Goal: Complete application form

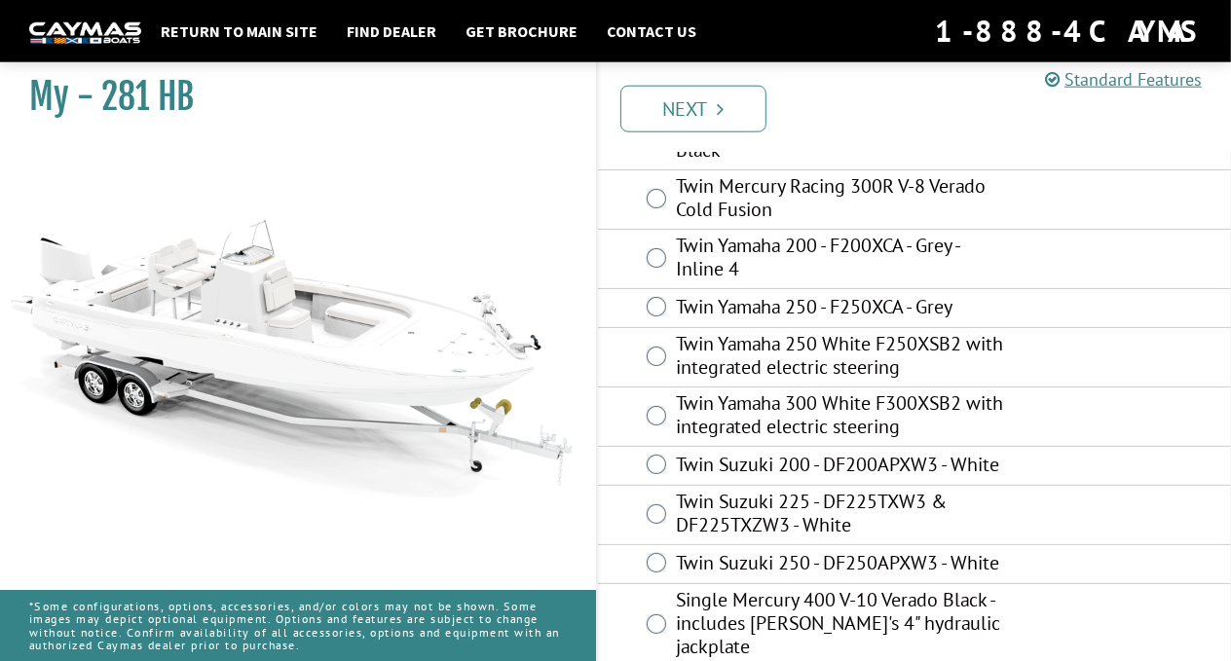
scroll to position [206, 0]
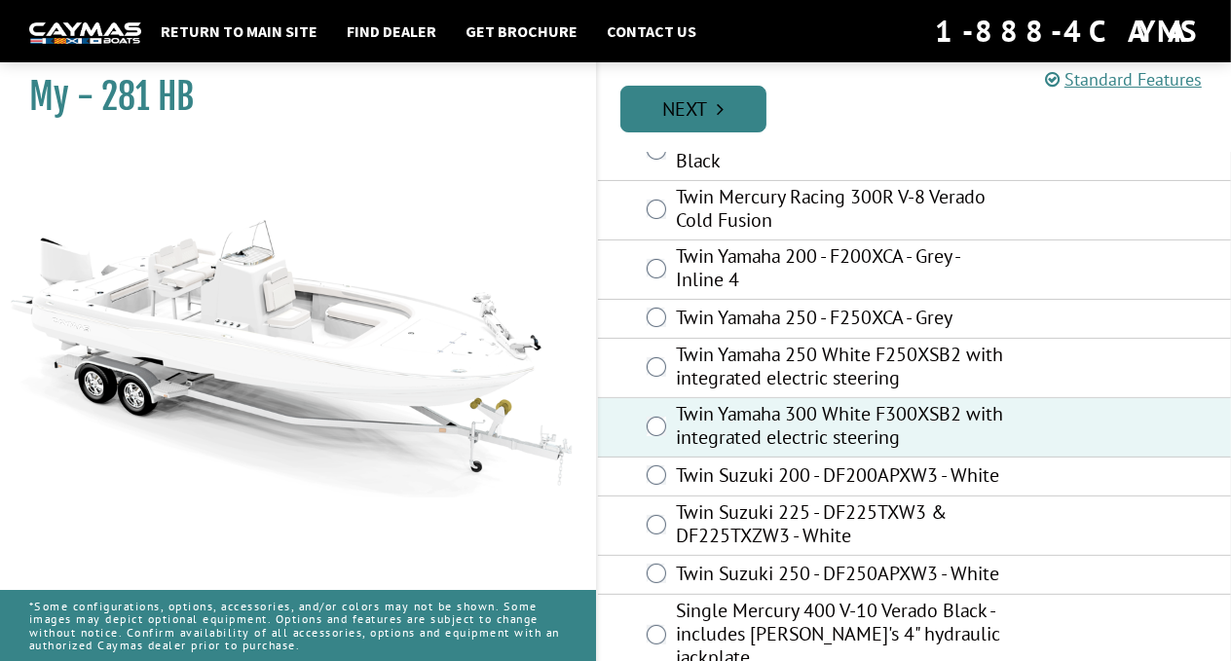
click at [694, 105] on link "Next" at bounding box center [693, 109] width 146 height 47
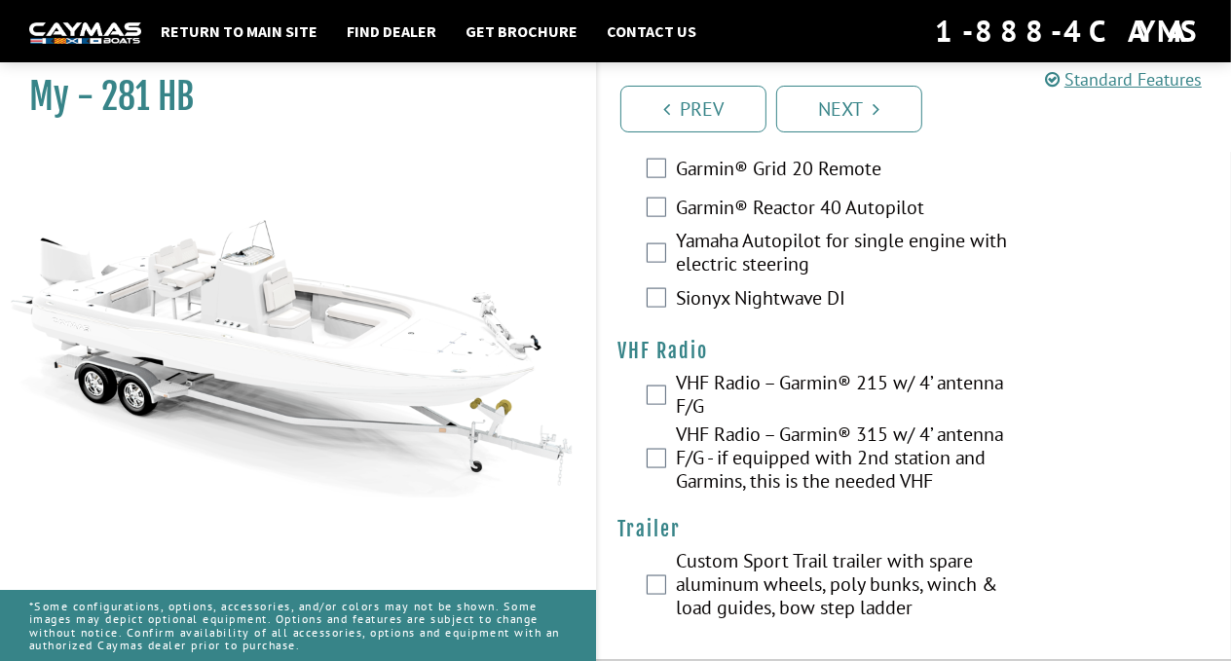
scroll to position [7230, 0]
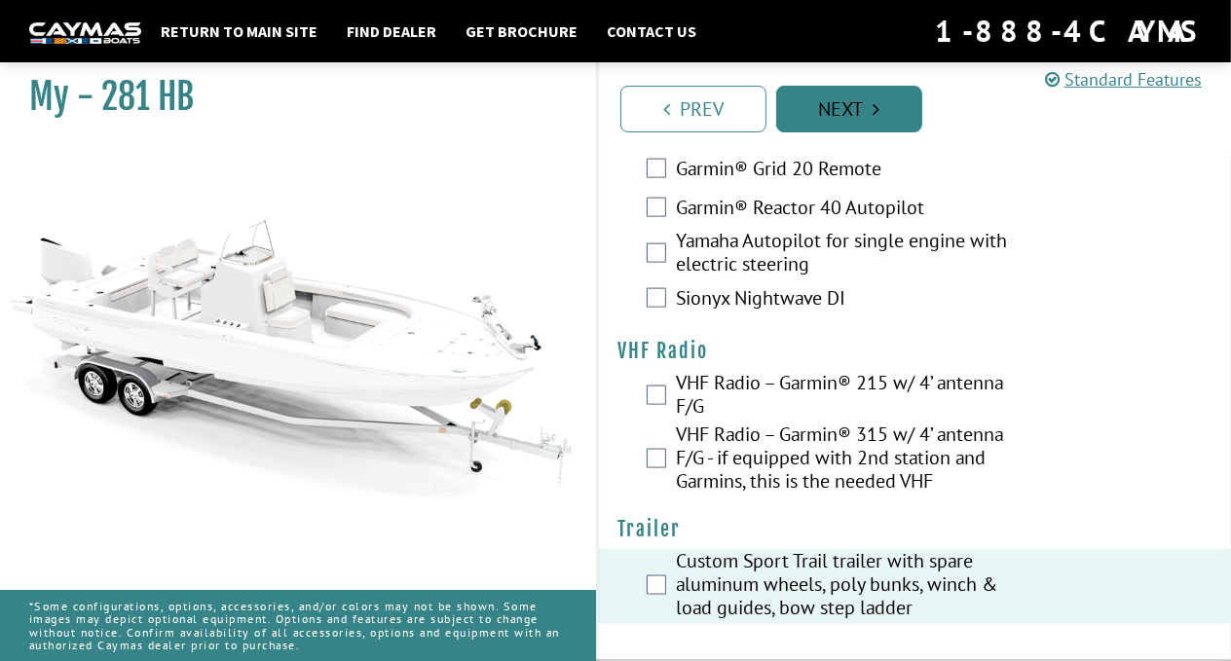
click at [858, 120] on link "Next" at bounding box center [849, 109] width 146 height 47
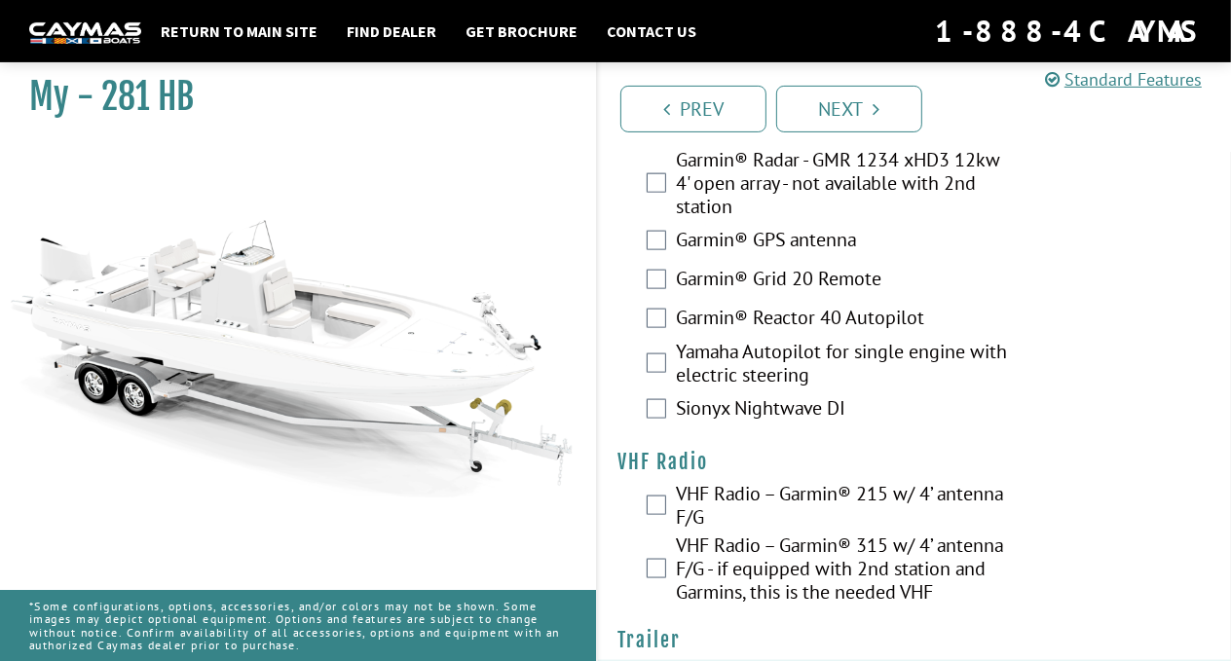
scroll to position [7098, 0]
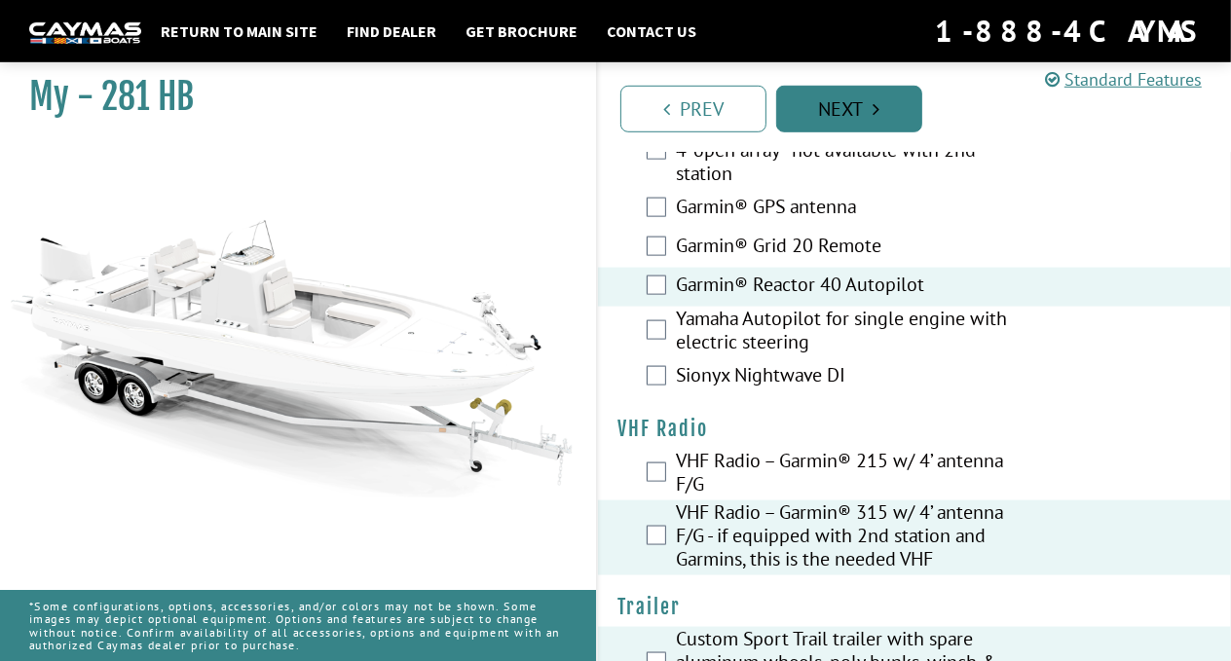
click at [841, 105] on link "Next" at bounding box center [849, 109] width 146 height 47
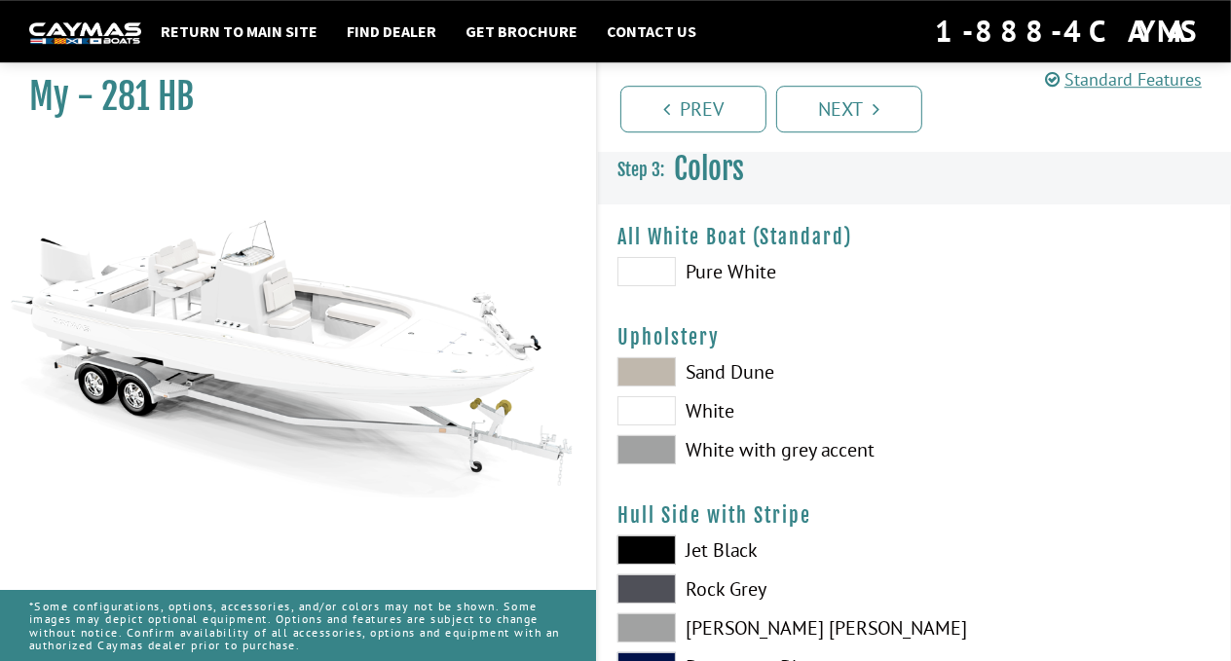
scroll to position [0, 0]
click at [649, 374] on span at bounding box center [647, 373] width 58 height 29
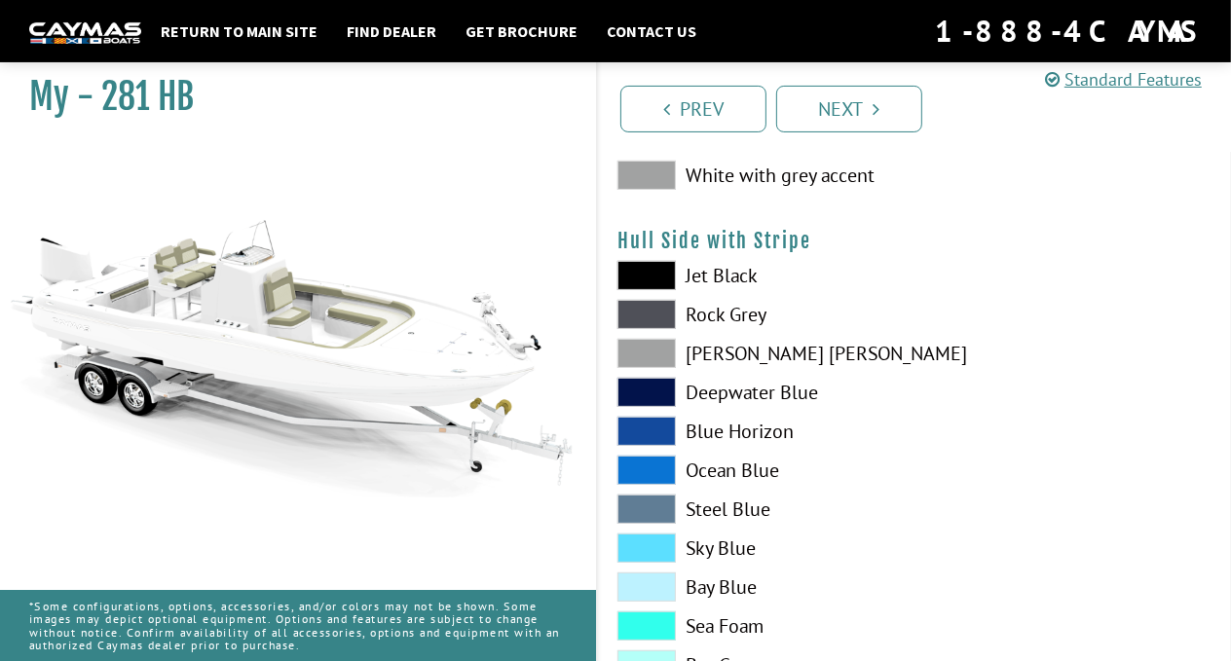
scroll to position [309, 0]
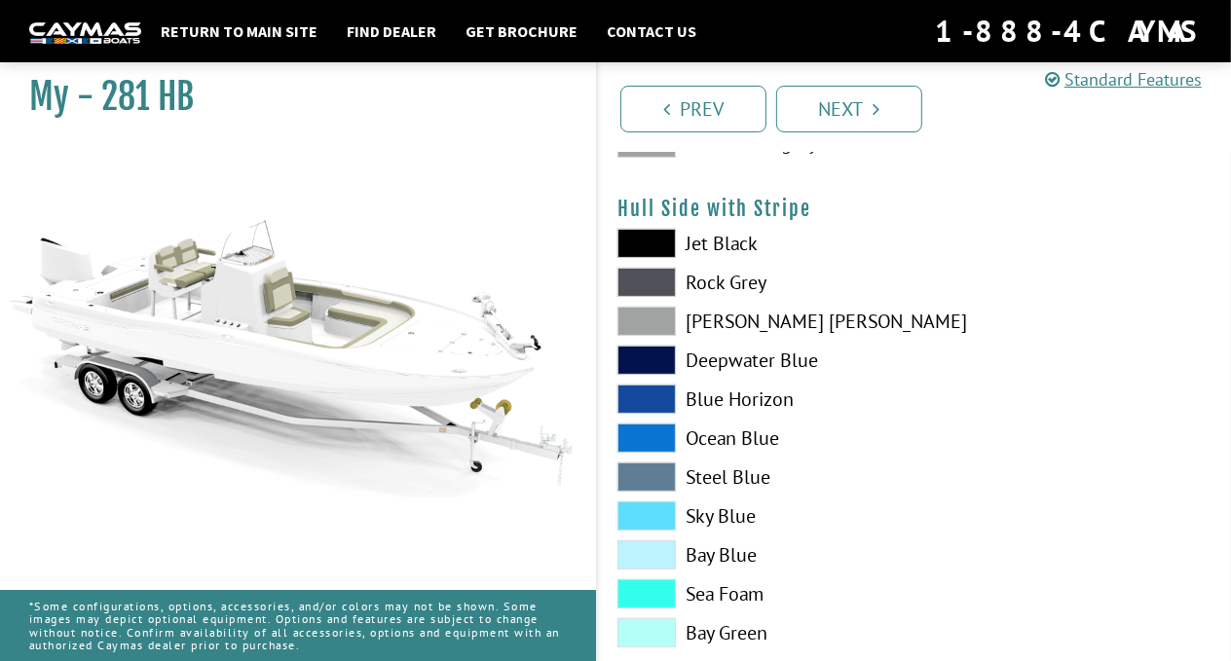
click at [643, 360] on span at bounding box center [647, 360] width 58 height 29
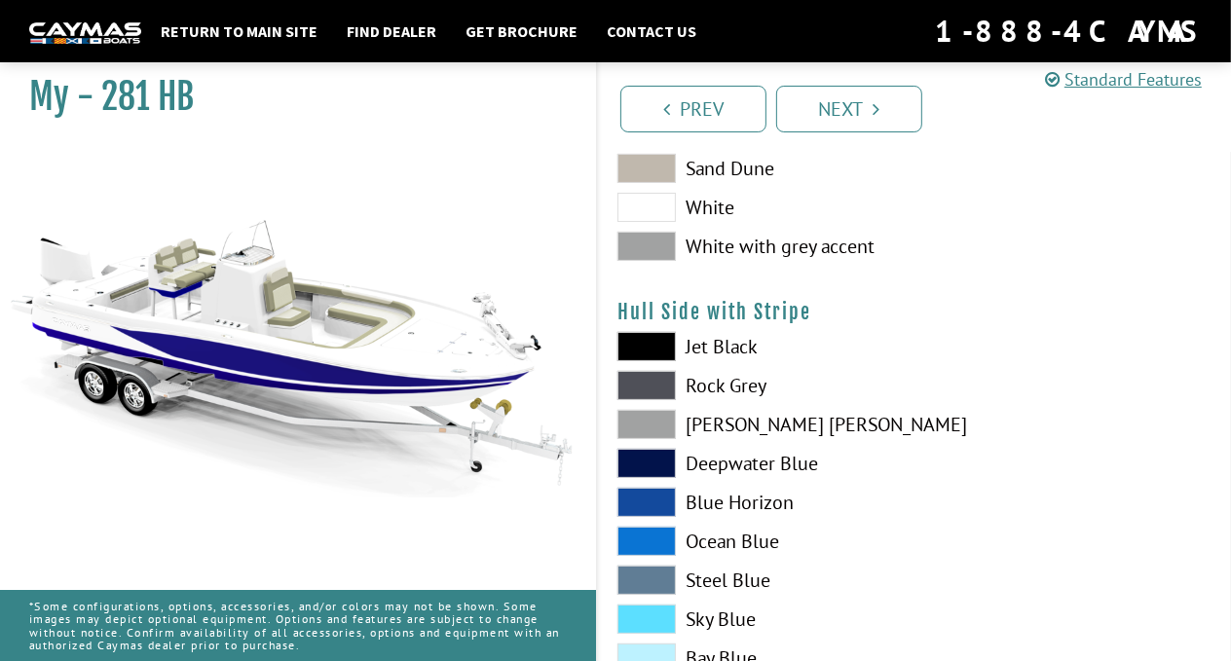
scroll to position [102, 0]
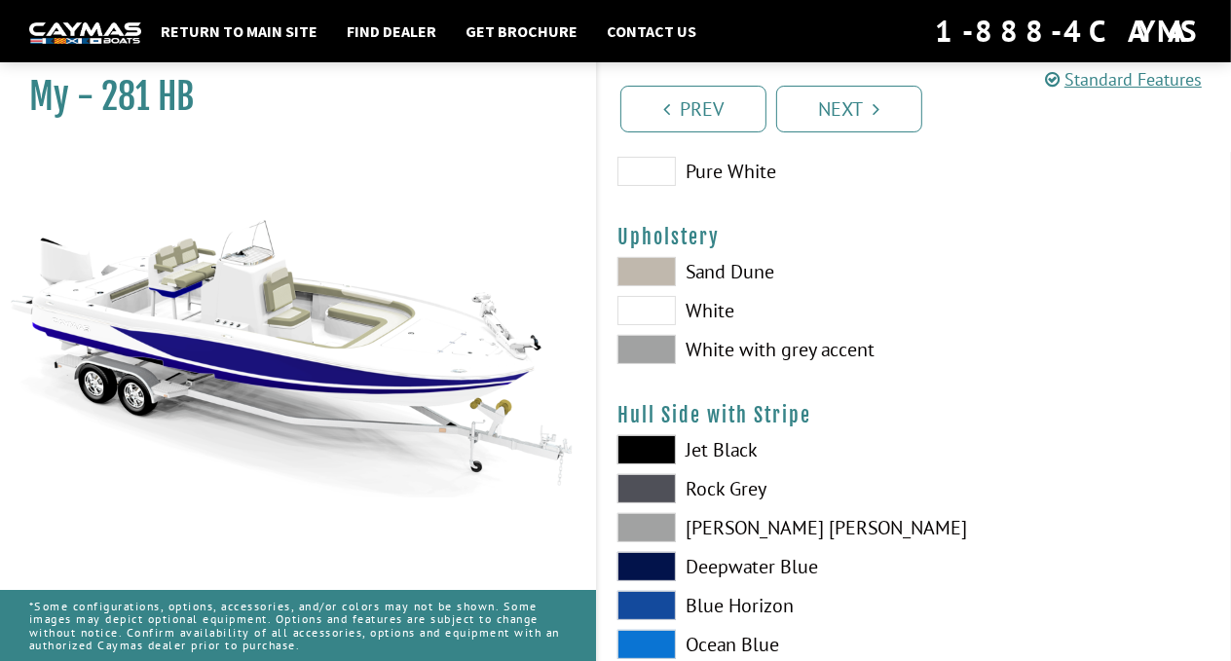
click at [641, 350] on span at bounding box center [647, 349] width 58 height 29
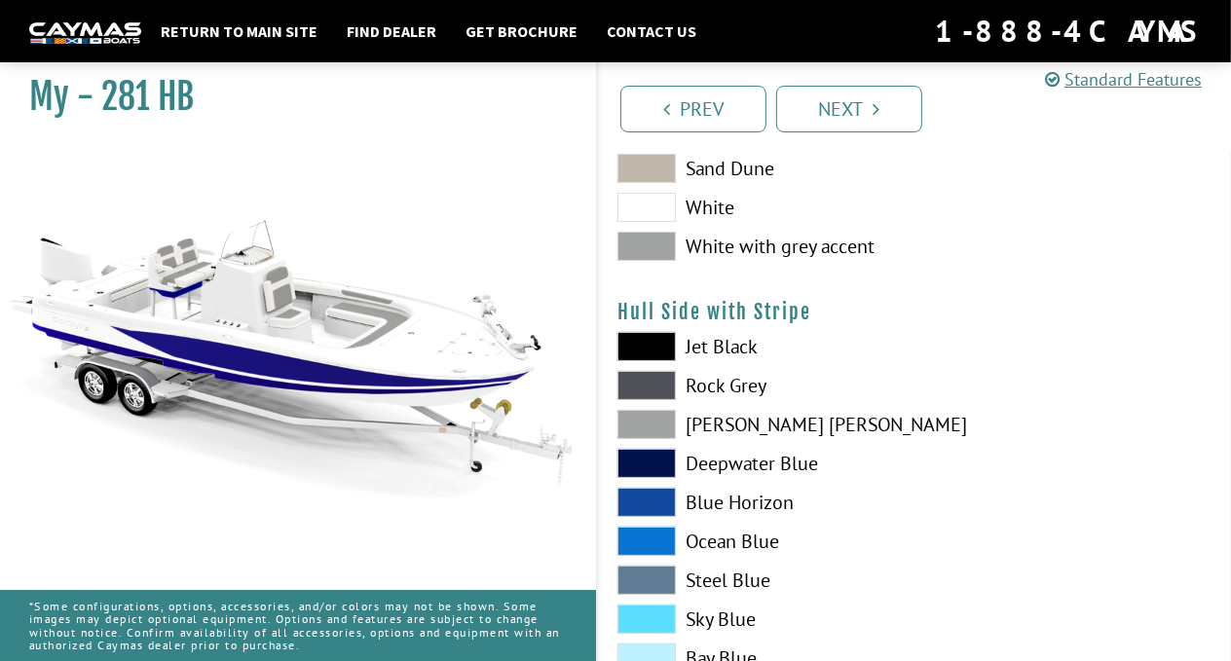
scroll to position [309, 0]
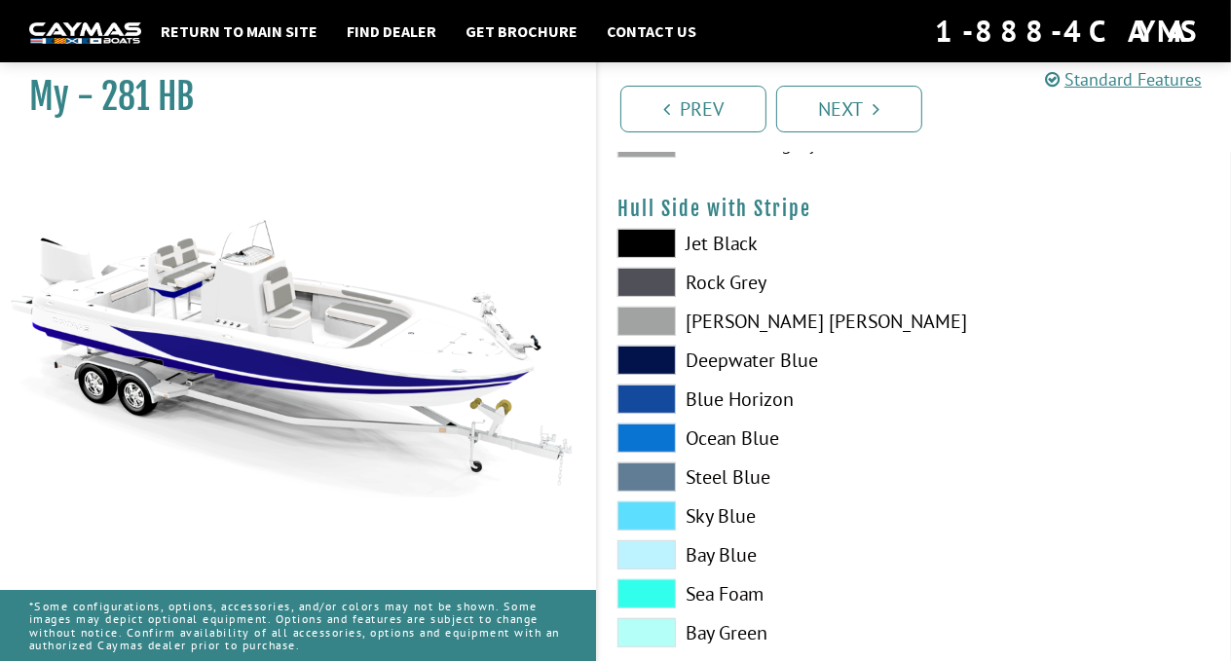
click at [640, 278] on span at bounding box center [647, 282] width 58 height 29
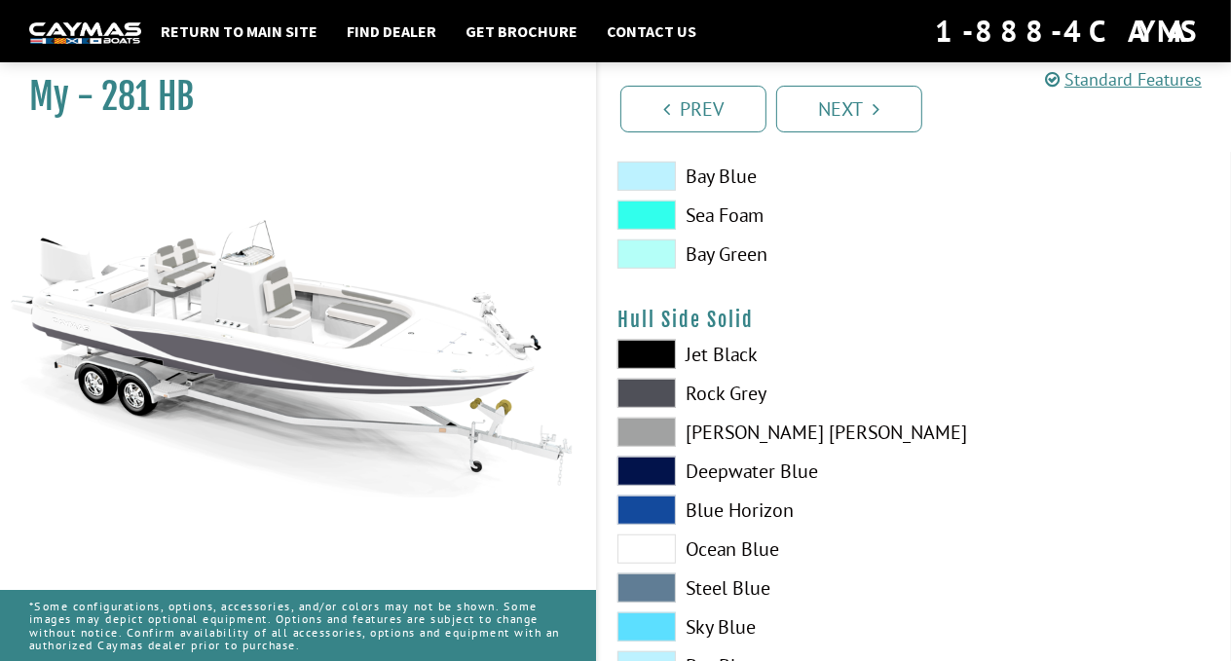
scroll to position [721, 0]
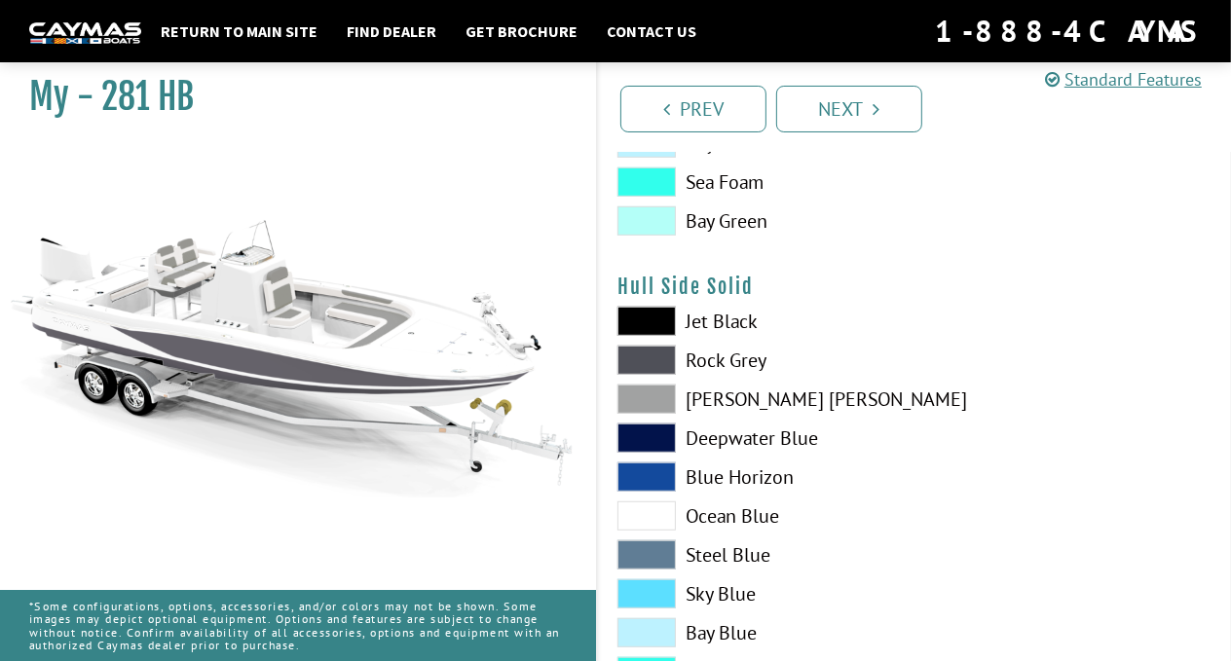
click at [639, 352] on span at bounding box center [647, 360] width 58 height 29
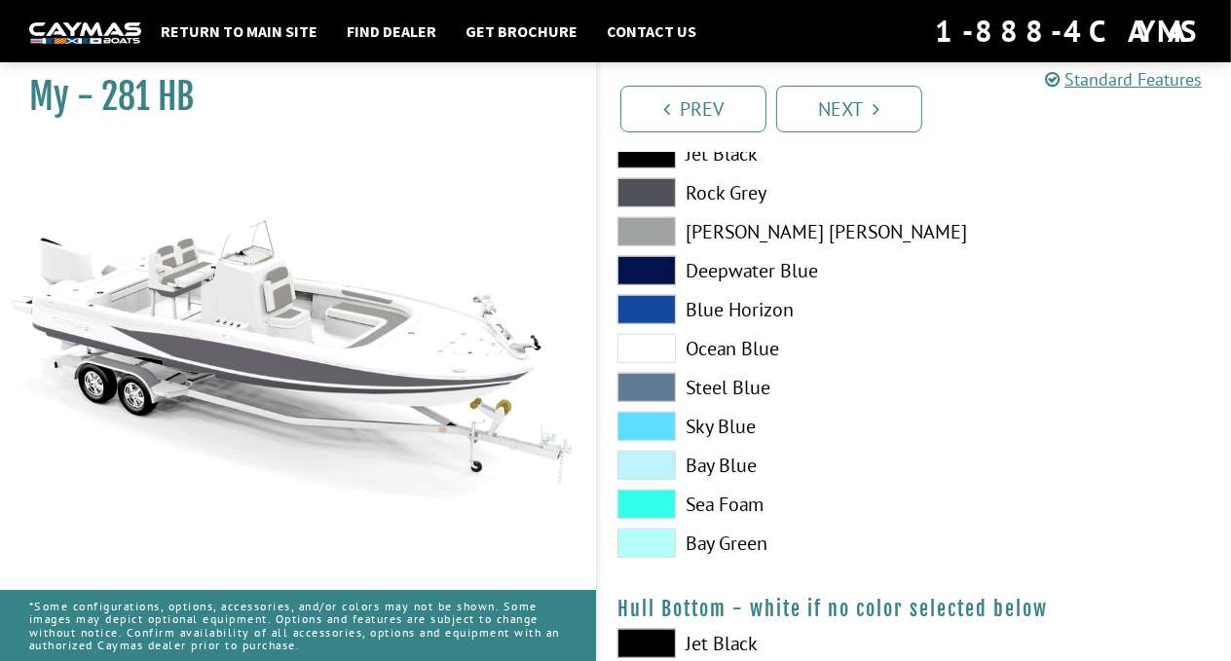
scroll to position [927, 0]
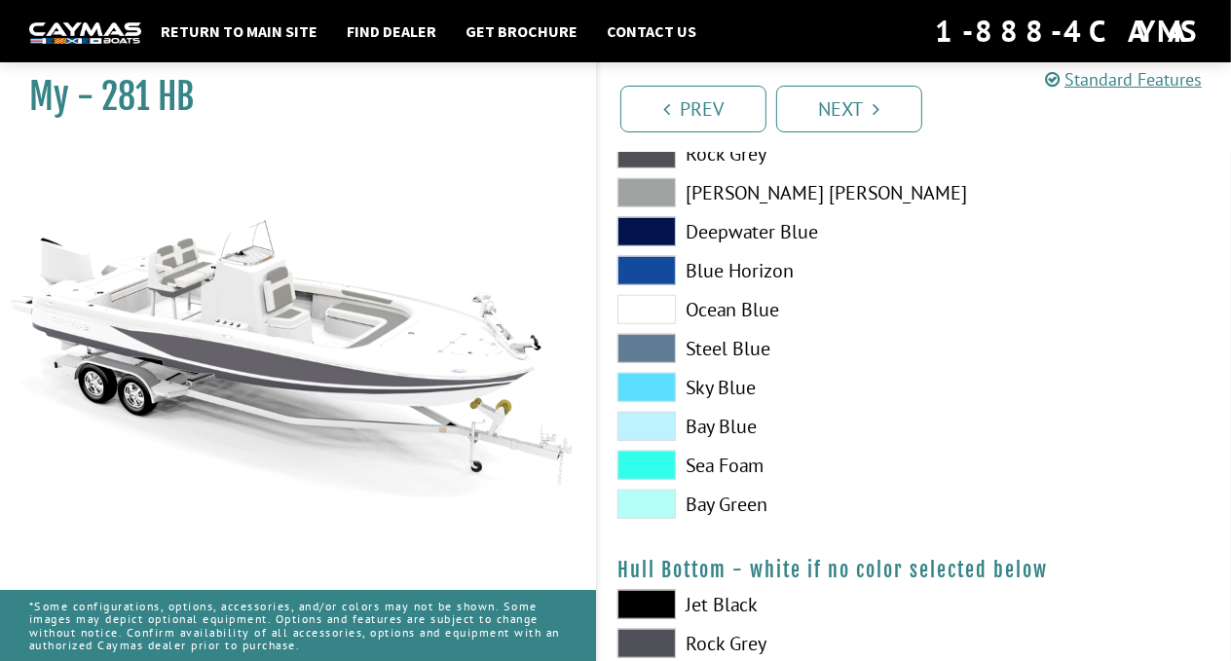
click at [642, 388] on span at bounding box center [647, 387] width 58 height 29
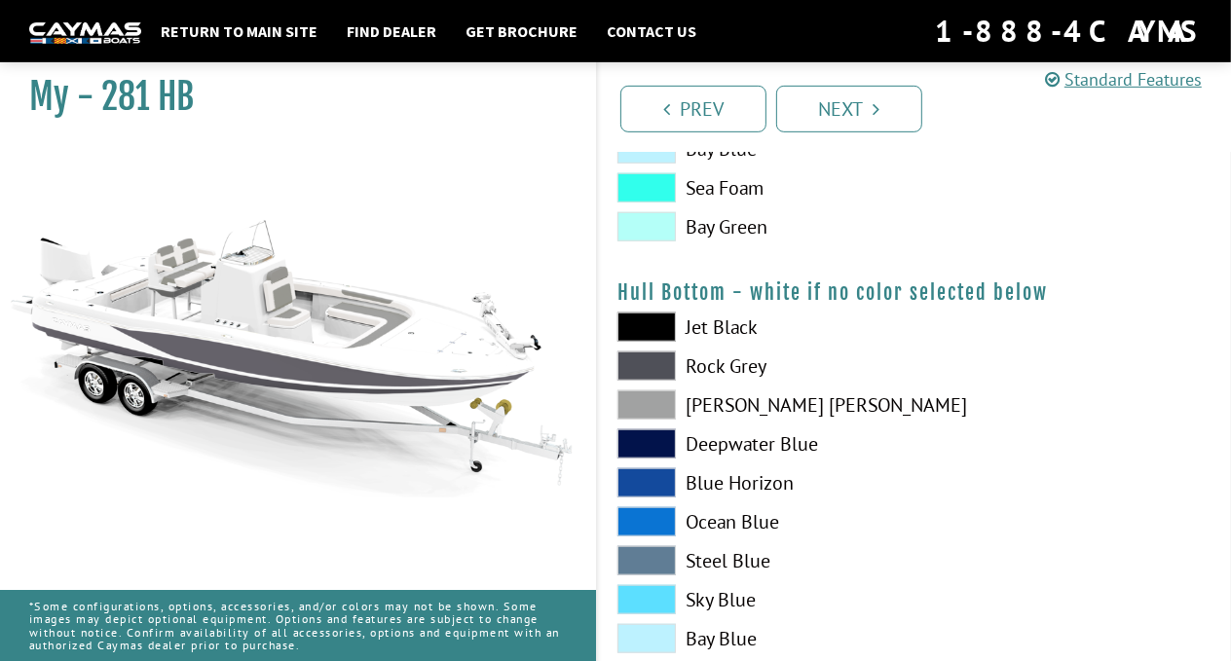
scroll to position [1236, 0]
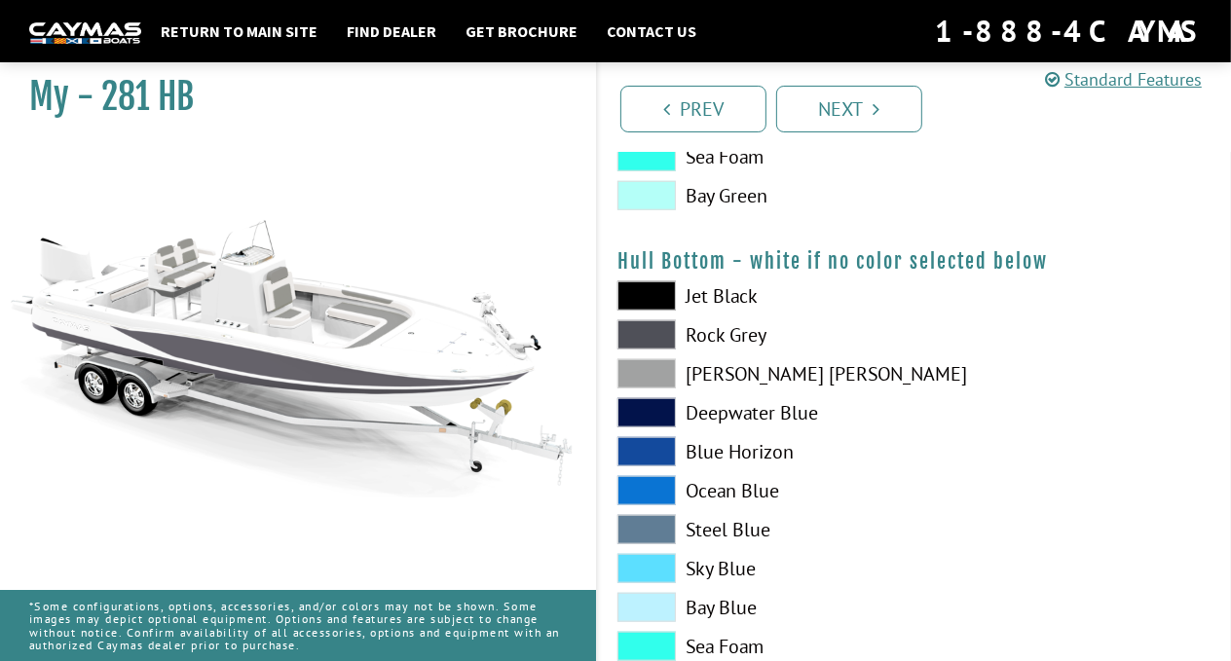
click at [645, 417] on span at bounding box center [647, 412] width 58 height 29
click at [652, 288] on span at bounding box center [647, 295] width 58 height 29
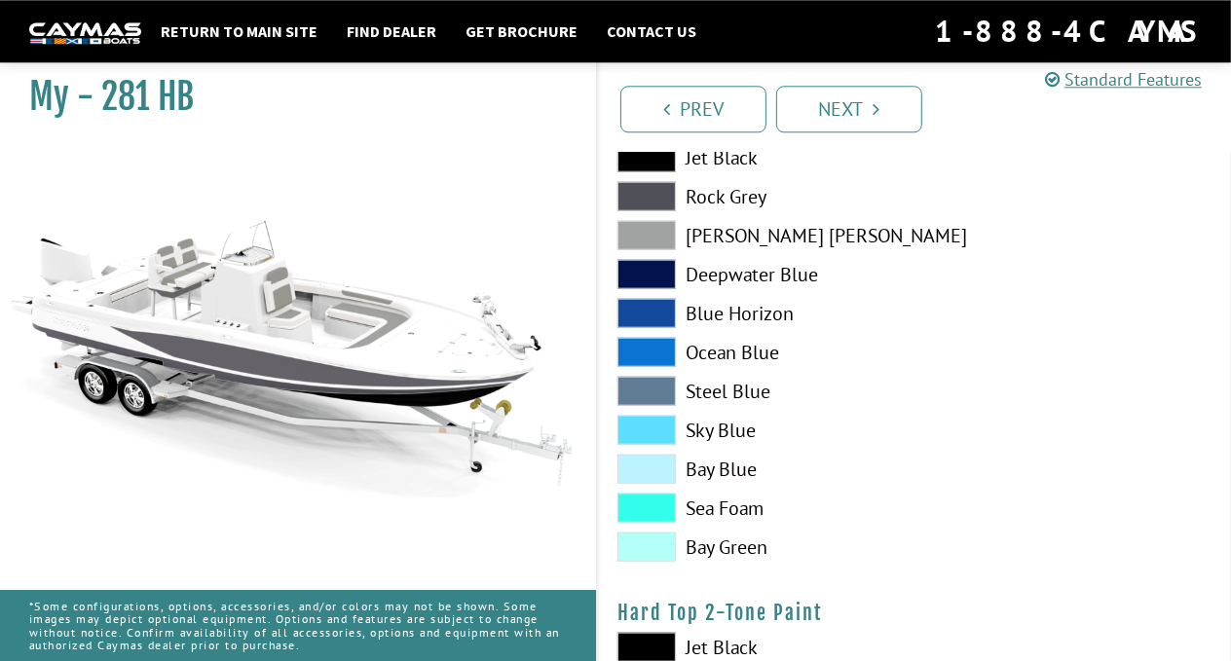
scroll to position [1443, 0]
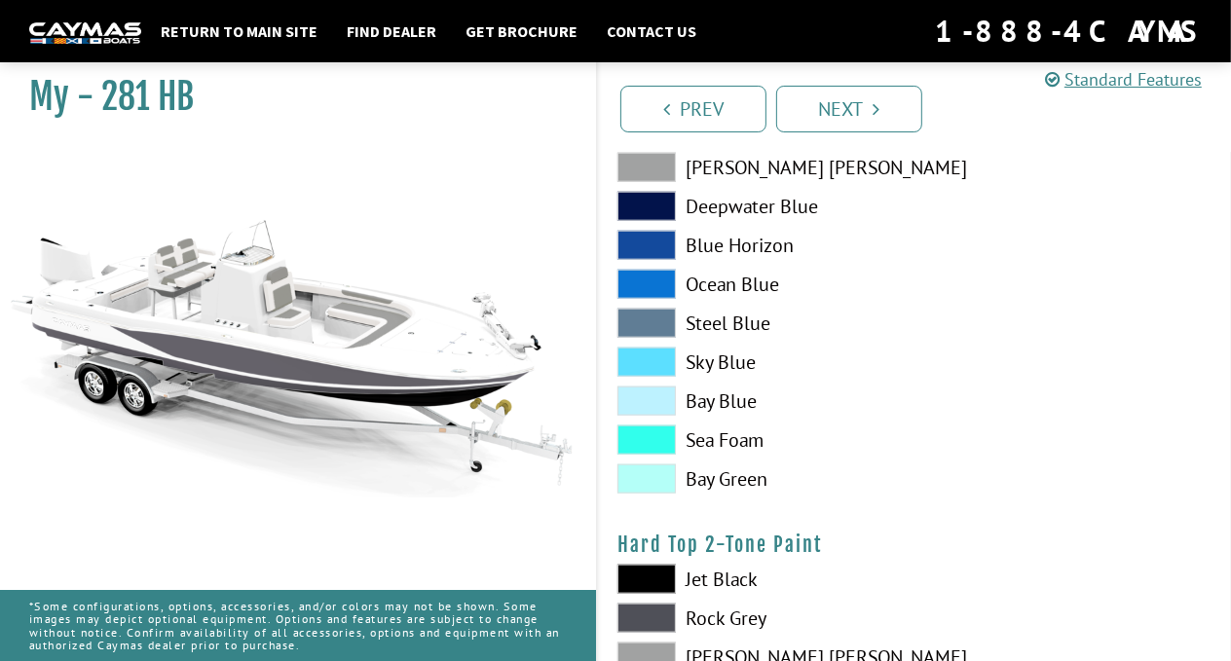
click at [648, 325] on span at bounding box center [647, 323] width 58 height 29
click at [638, 357] on span at bounding box center [647, 362] width 58 height 29
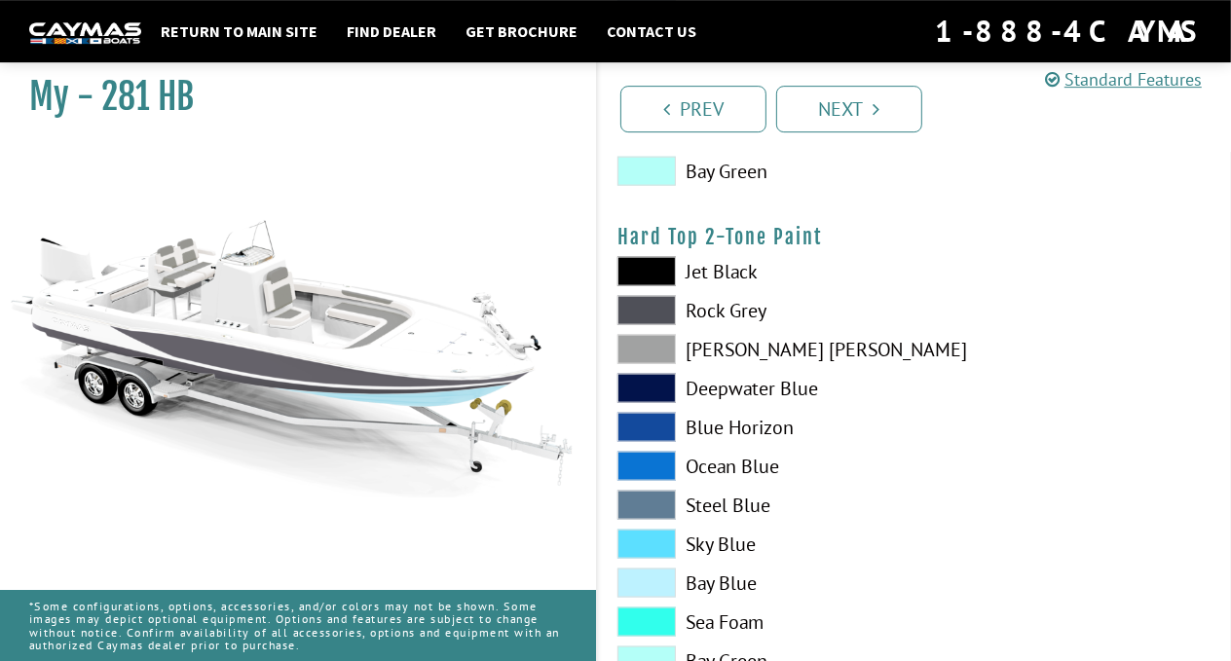
scroll to position [1751, 0]
click at [650, 269] on span at bounding box center [647, 270] width 58 height 29
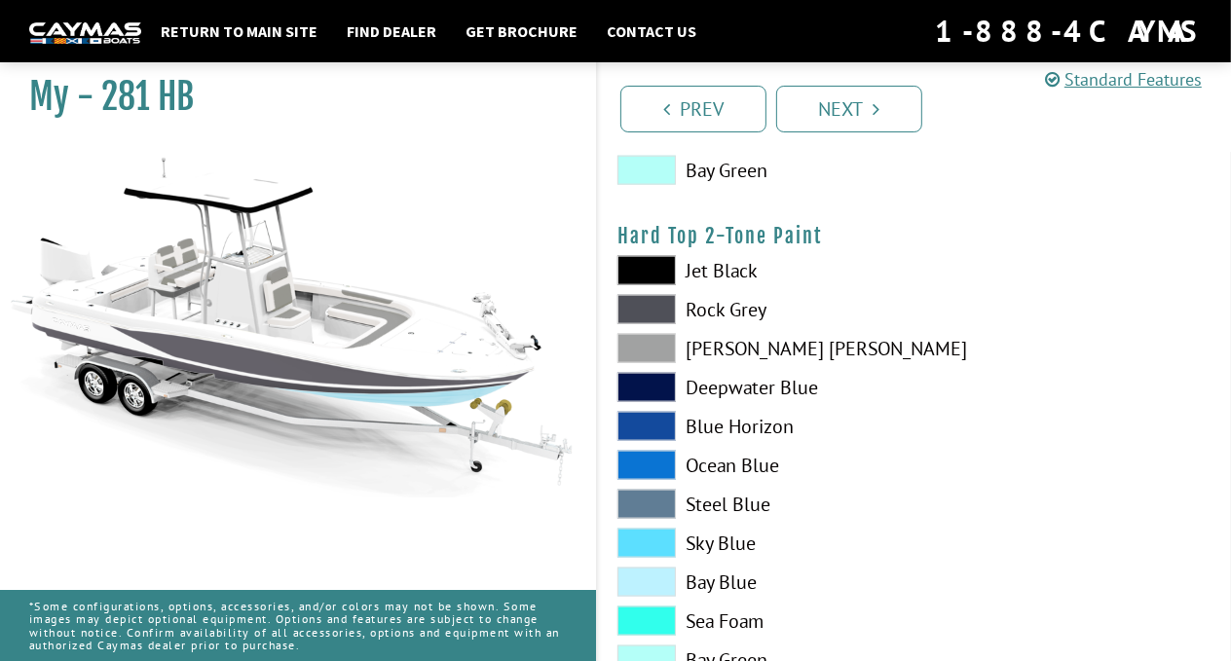
click at [646, 385] on span at bounding box center [647, 387] width 58 height 29
click at [651, 304] on span at bounding box center [647, 309] width 58 height 29
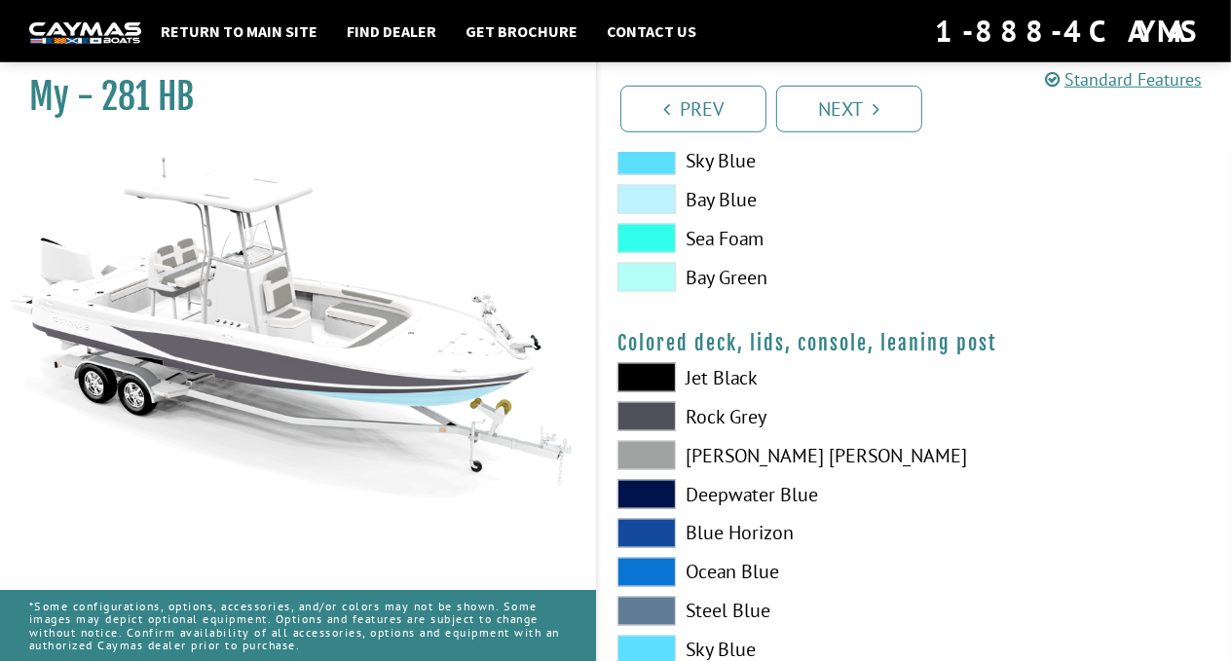
scroll to position [2267, 0]
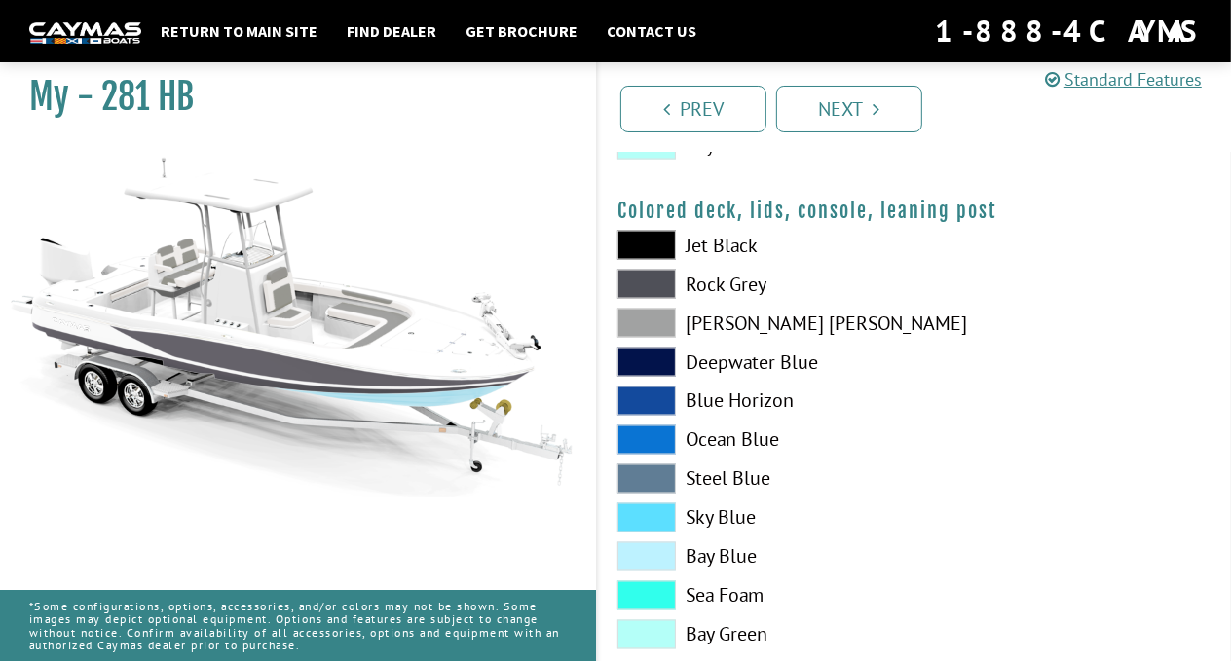
click at [648, 281] on span at bounding box center [647, 284] width 58 height 29
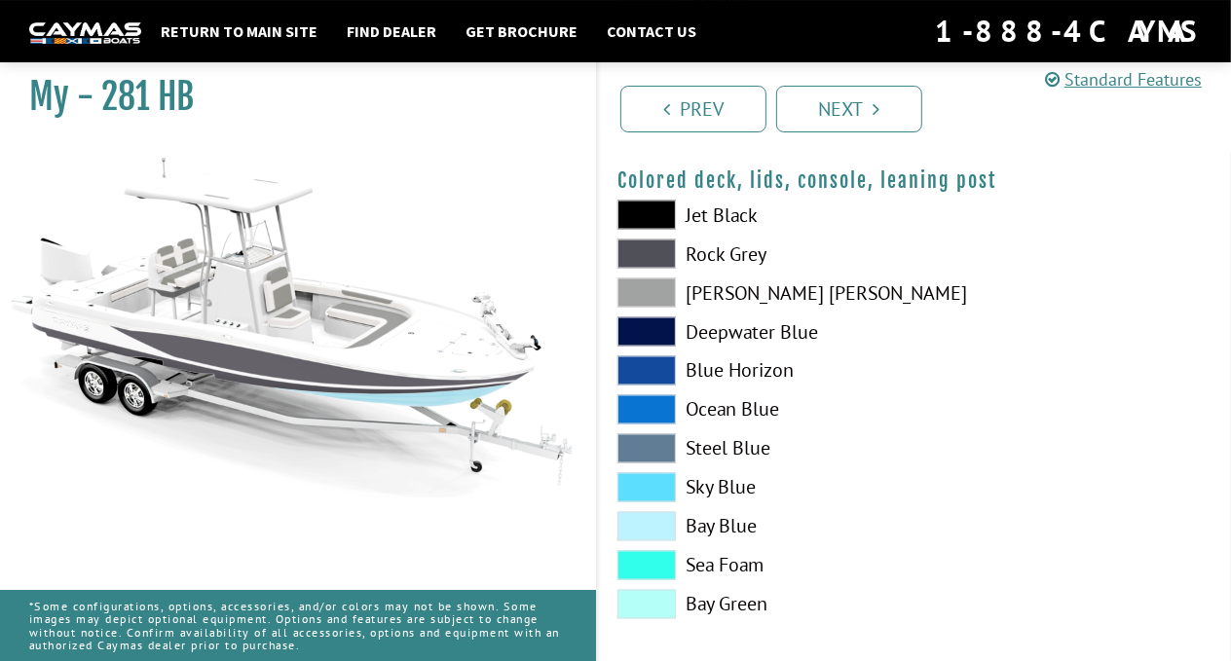
scroll to position [2309, 0]
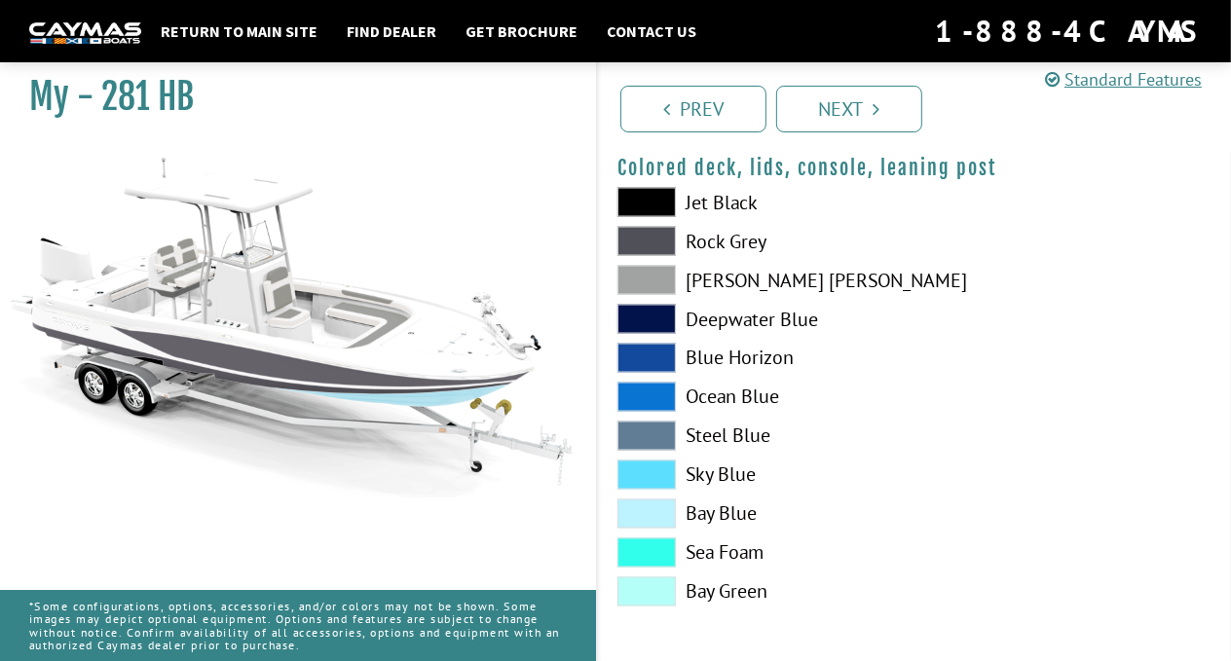
click at [633, 385] on span at bounding box center [647, 397] width 58 height 29
click at [652, 233] on span at bounding box center [647, 241] width 58 height 29
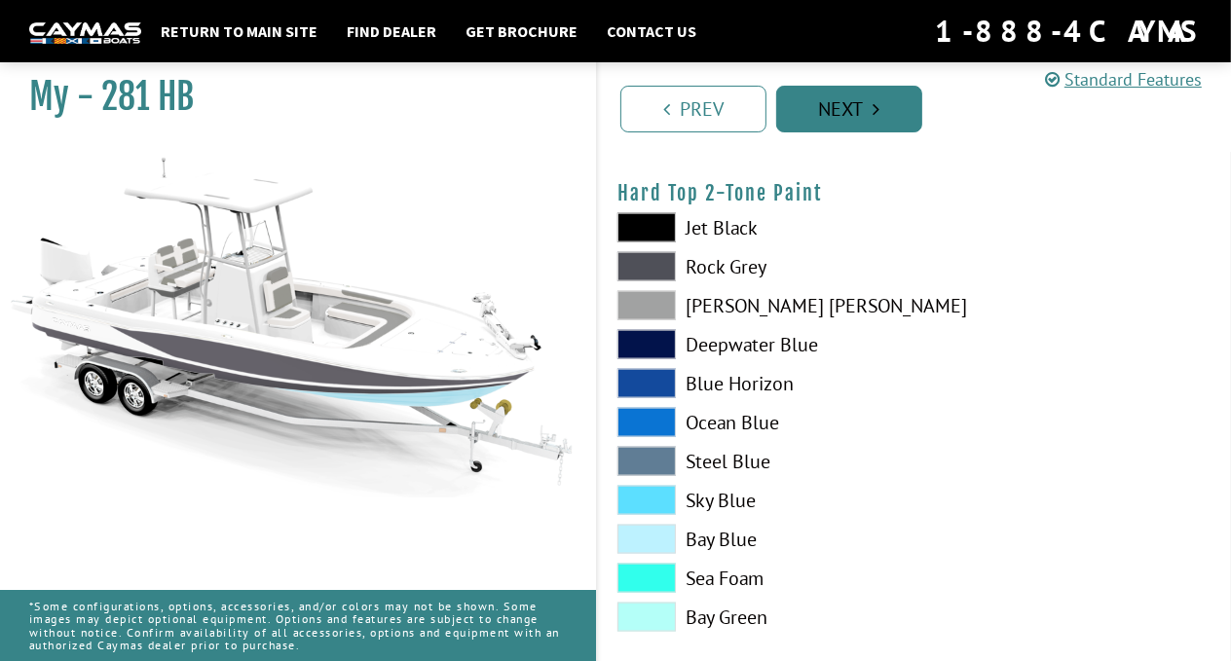
click at [859, 117] on link "Next" at bounding box center [849, 109] width 146 height 47
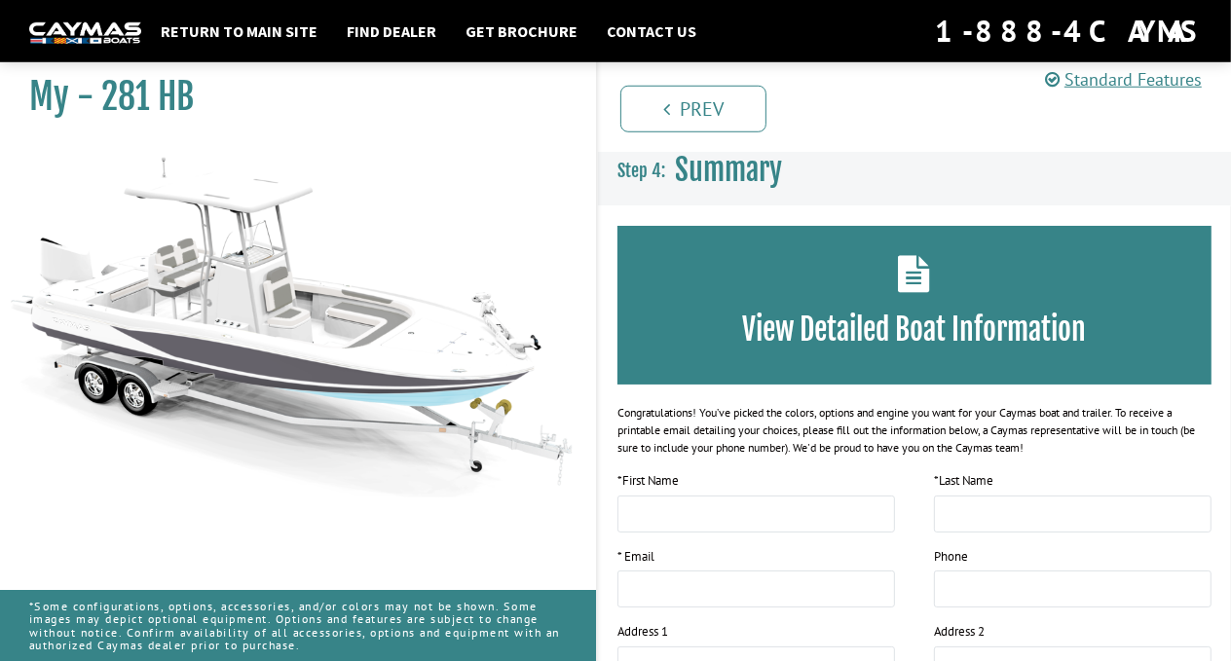
scroll to position [0, 0]
